Goal: Navigation & Orientation: Find specific page/section

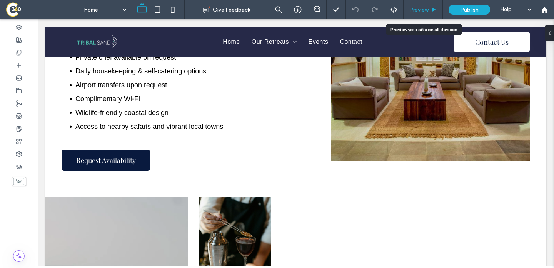
click at [424, 5] on div "Preview" at bounding box center [423, 9] width 39 height 19
click at [423, 10] on span "Preview" at bounding box center [418, 10] width 19 height 7
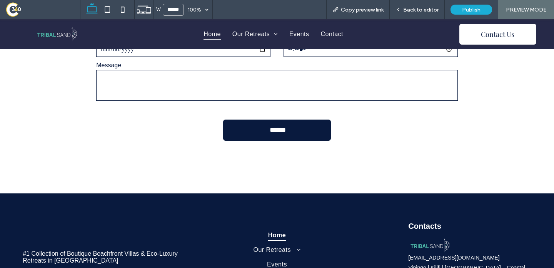
scroll to position [2935, 0]
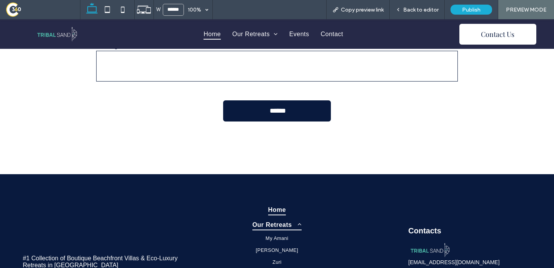
click at [275, 219] on span "Our Retreats" at bounding box center [276, 224] width 49 height 11
